Goal: Information Seeking & Learning: Learn about a topic

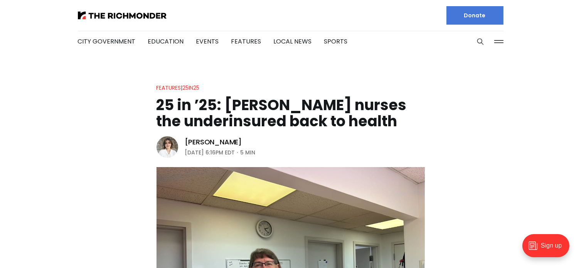
click at [510, 123] on header "Features | 25in25 25 in ’25: Marilyn Metzler nurses the underinsured back to he…" at bounding box center [290, 229] width 581 height 293
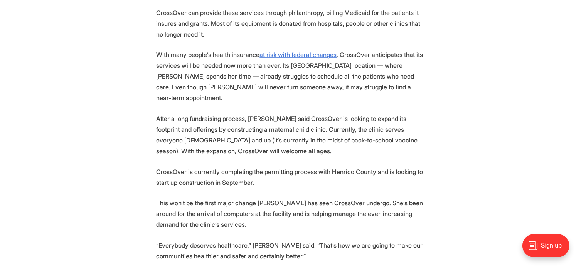
scroll to position [1600, 0]
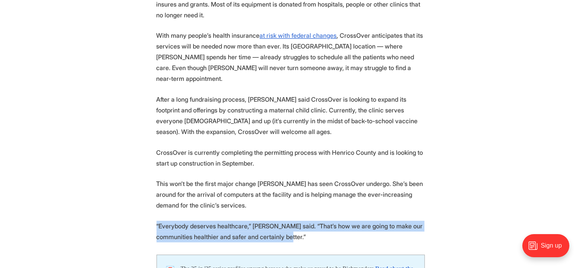
drag, startPoint x: 148, startPoint y: 172, endPoint x: 340, endPoint y: 186, distance: 192.9
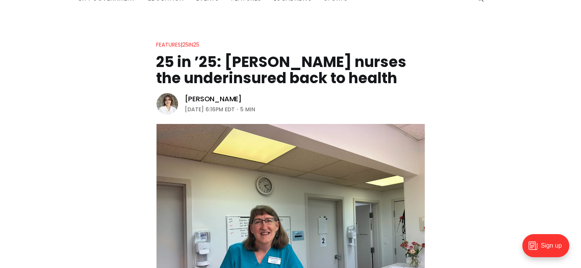
scroll to position [0, 0]
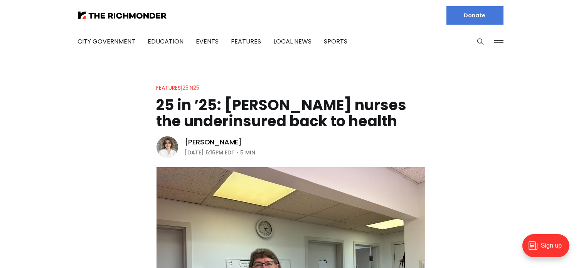
click at [193, 88] on link "25in25" at bounding box center [191, 88] width 17 height 8
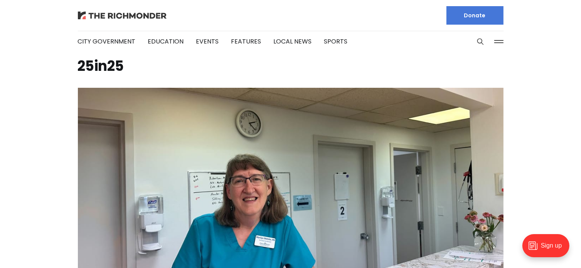
click at [144, 17] on img at bounding box center [122, 16] width 89 height 8
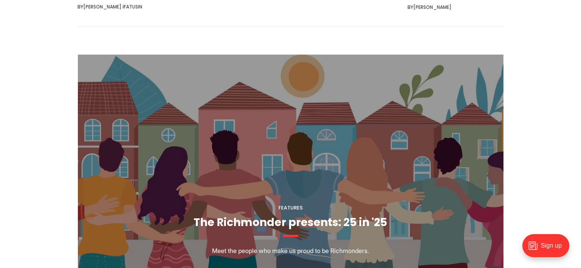
scroll to position [771, 0]
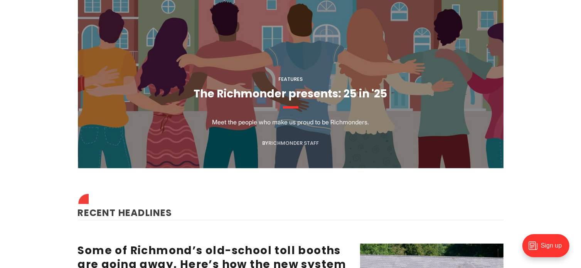
click at [285, 141] on link "Richmonder Staff" at bounding box center [293, 143] width 51 height 7
click at [270, 92] on link "The Richmonder presents: 25 in '25" at bounding box center [291, 93] width 194 height 15
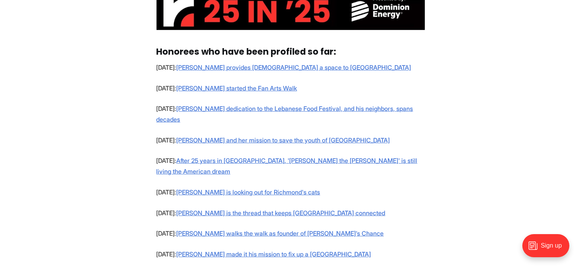
scroll to position [514, 0]
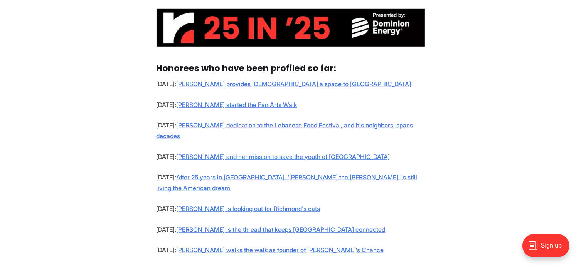
click at [507, 212] on section "Part of The Richmonder's mission is to bring Richmond together through storytel…" at bounding box center [290, 136] width 581 height 785
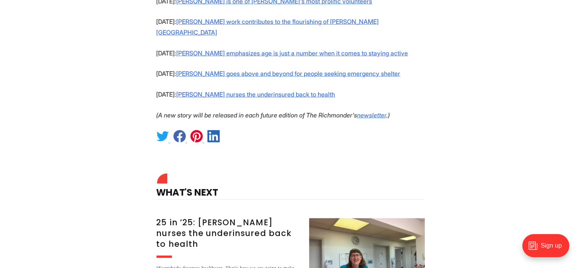
scroll to position [900, 0]
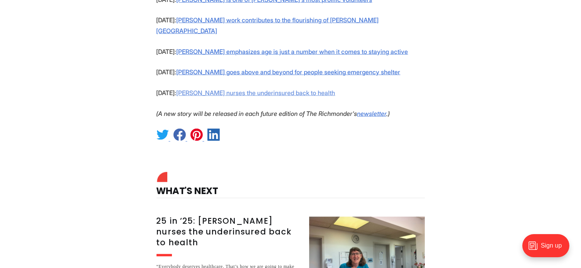
click at [280, 89] on link "[PERSON_NAME] nurses the underinsured back to health" at bounding box center [256, 93] width 159 height 8
